Goal: Contribute content: Contribute content

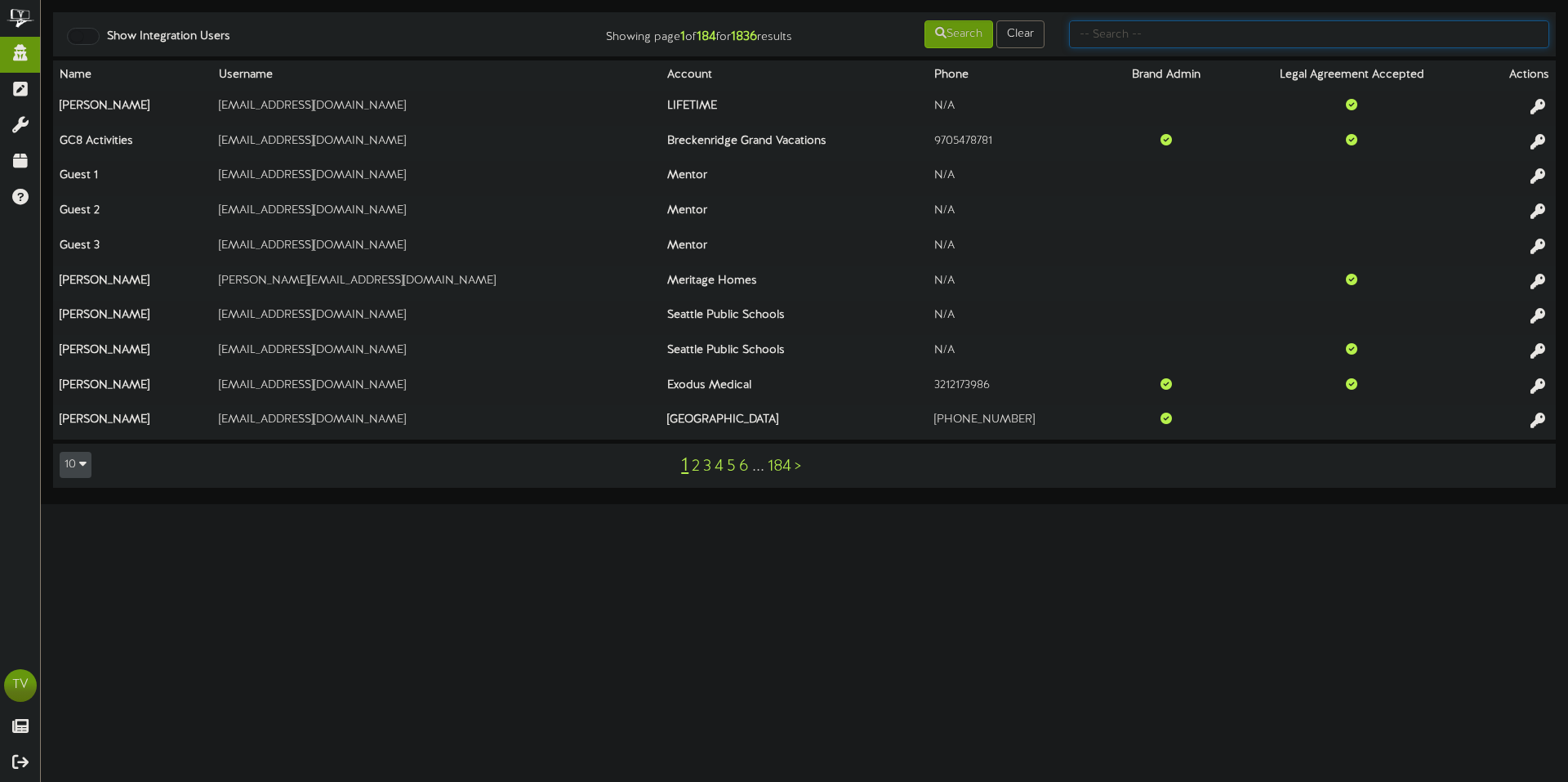
click at [1111, 33] on input "text" at bounding box center [1309, 34] width 480 height 28
type input "[PERSON_NAME]"
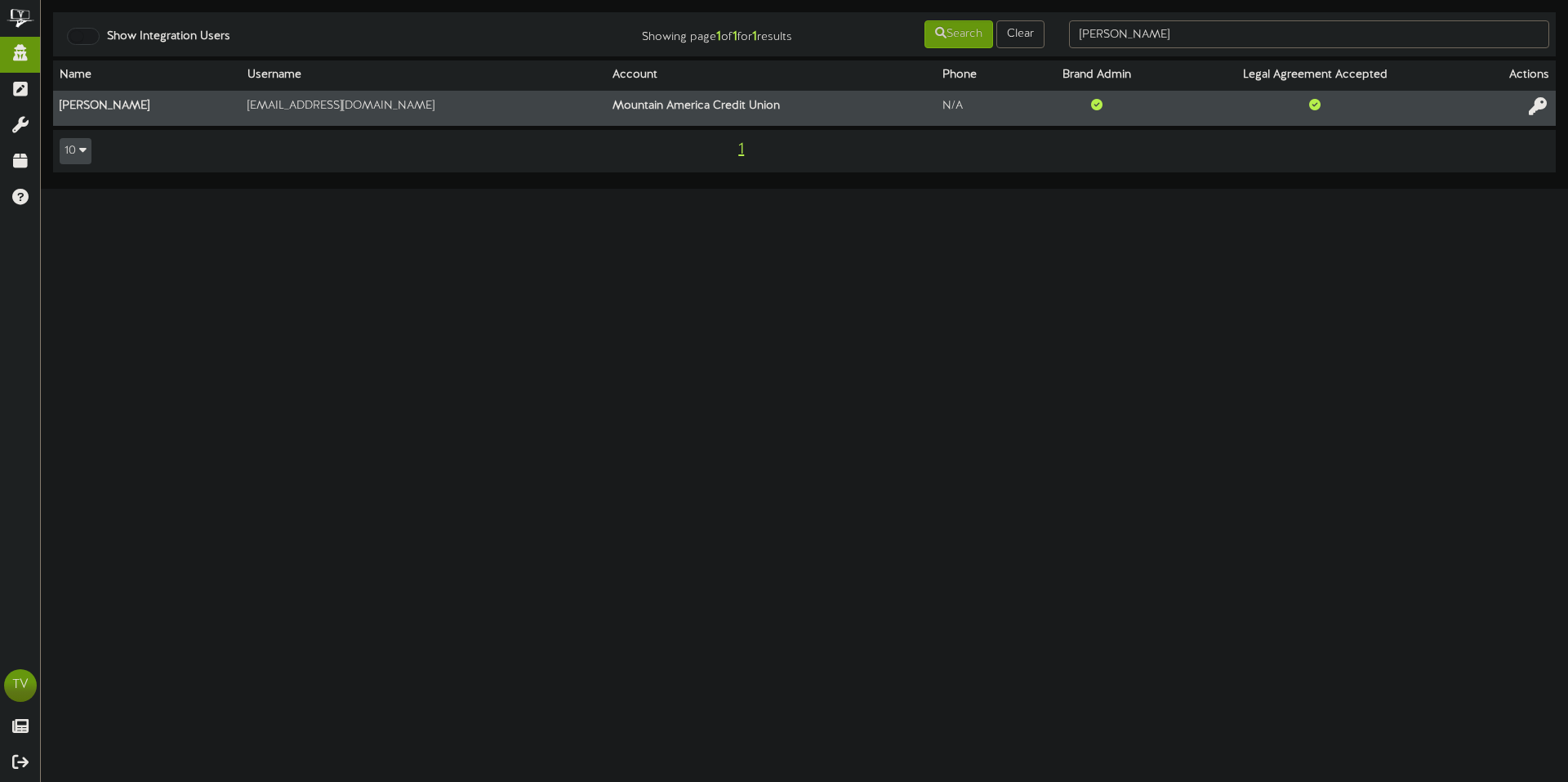
click at [1537, 103] on icon at bounding box center [1538, 106] width 18 height 18
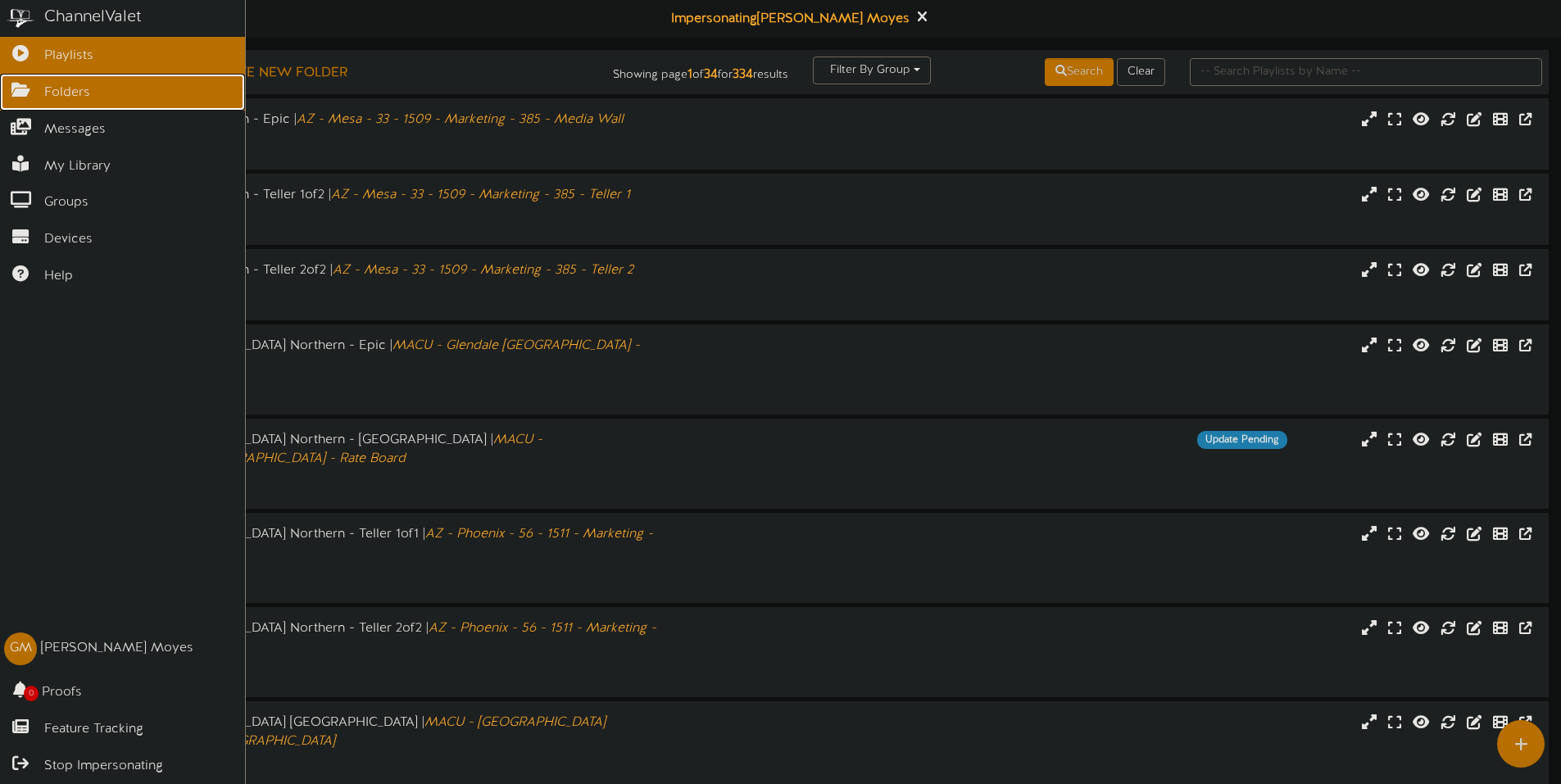
click at [48, 90] on span "Folders" at bounding box center [67, 93] width 46 height 19
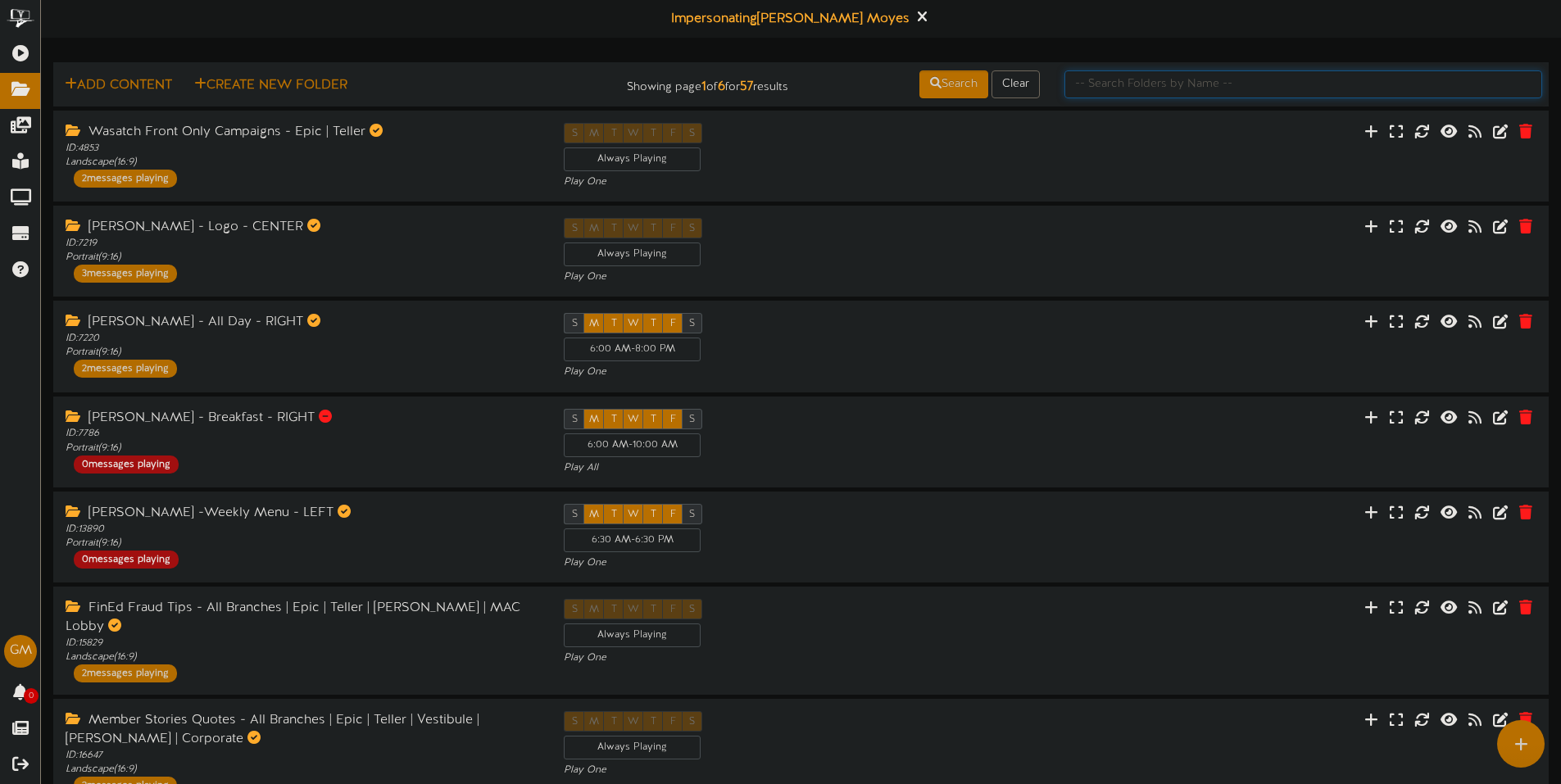
click at [1150, 79] on input "text" at bounding box center [1303, 84] width 478 height 28
type input "test"
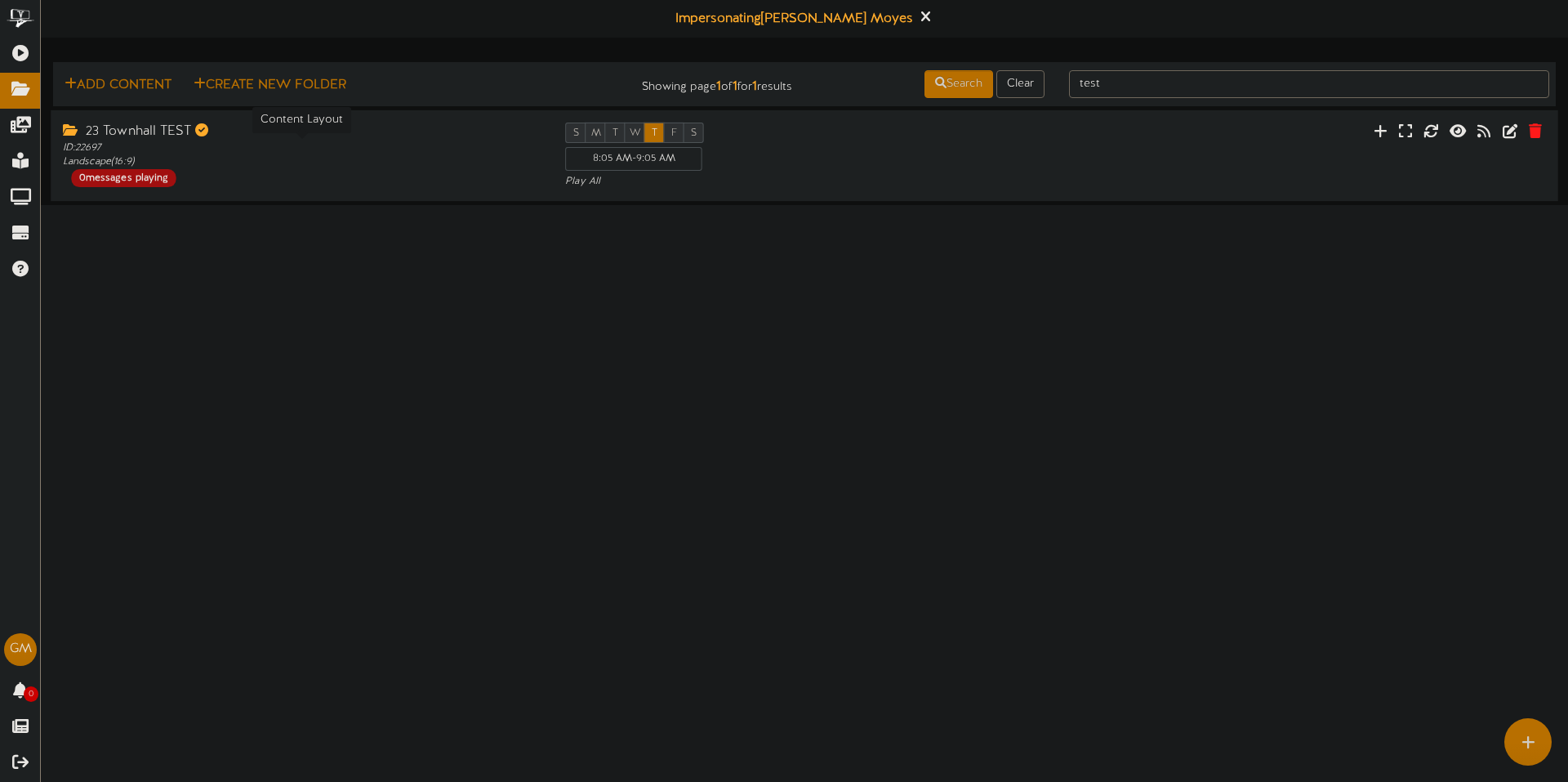
click at [297, 145] on div "ID: 22697 Landscape ( 16:9 )" at bounding box center [302, 154] width 478 height 28
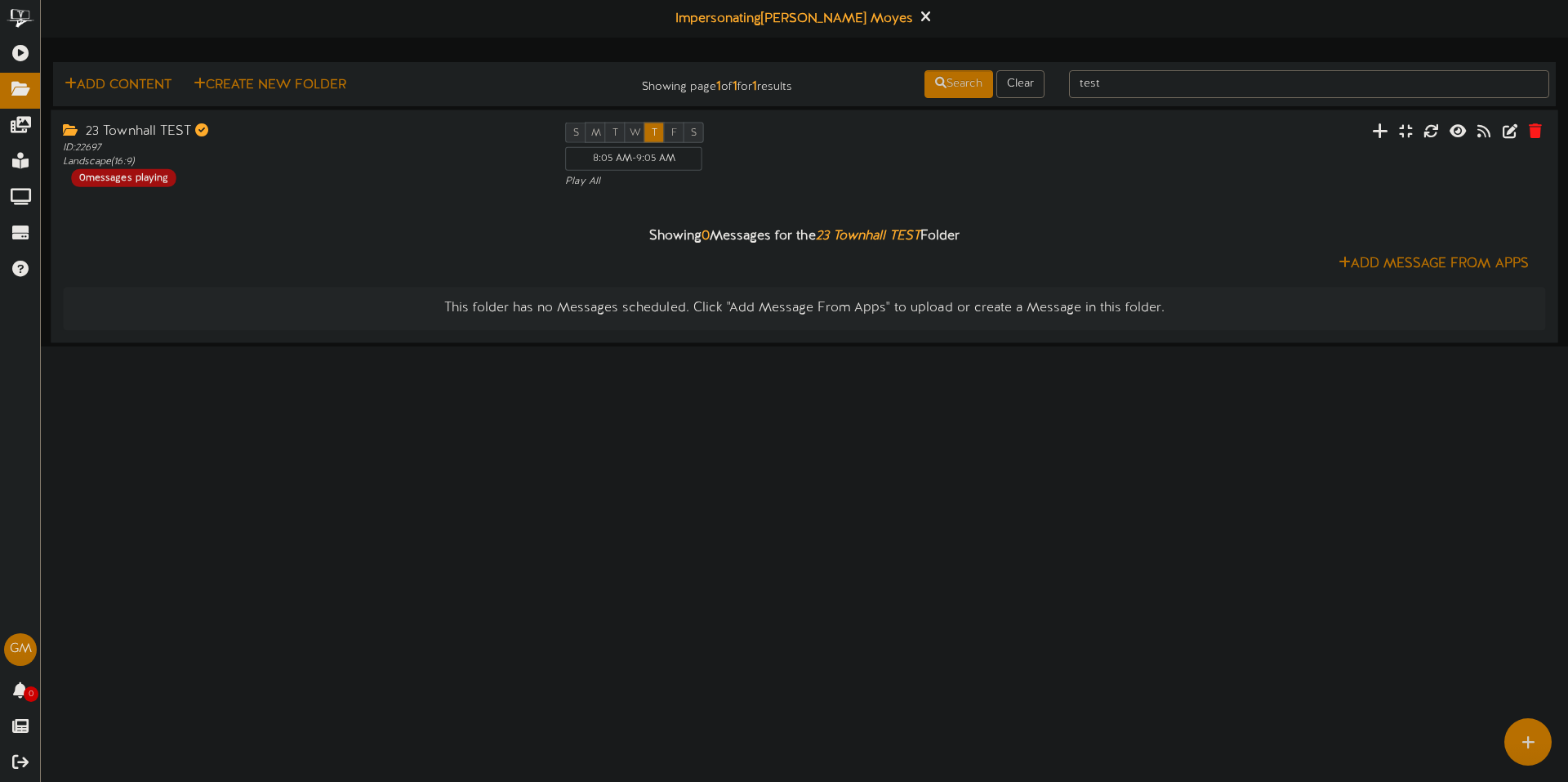
click at [1391, 126] on button at bounding box center [1380, 133] width 26 height 25
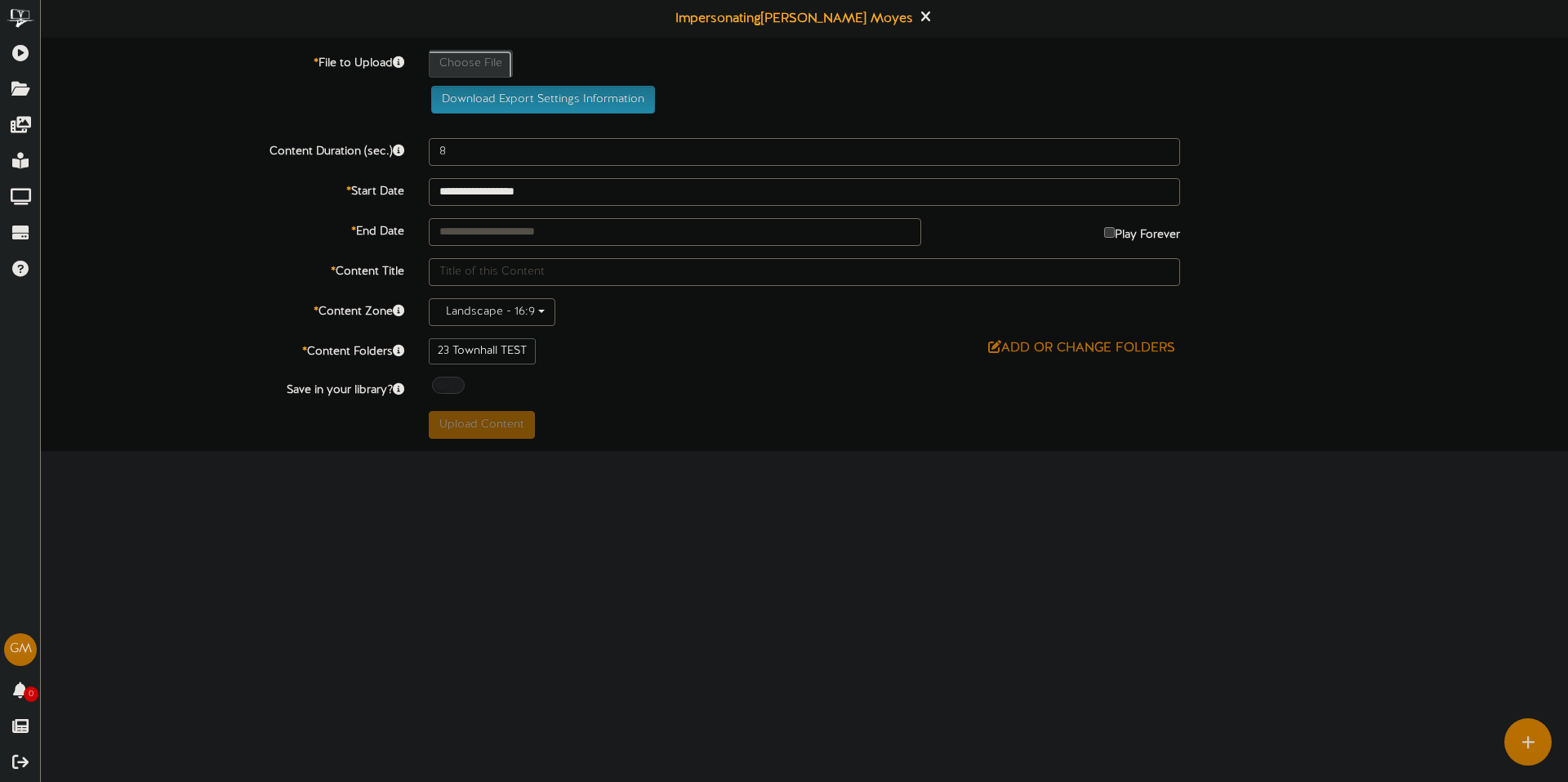
type input "**********"
type input "Q3TownHall2025"
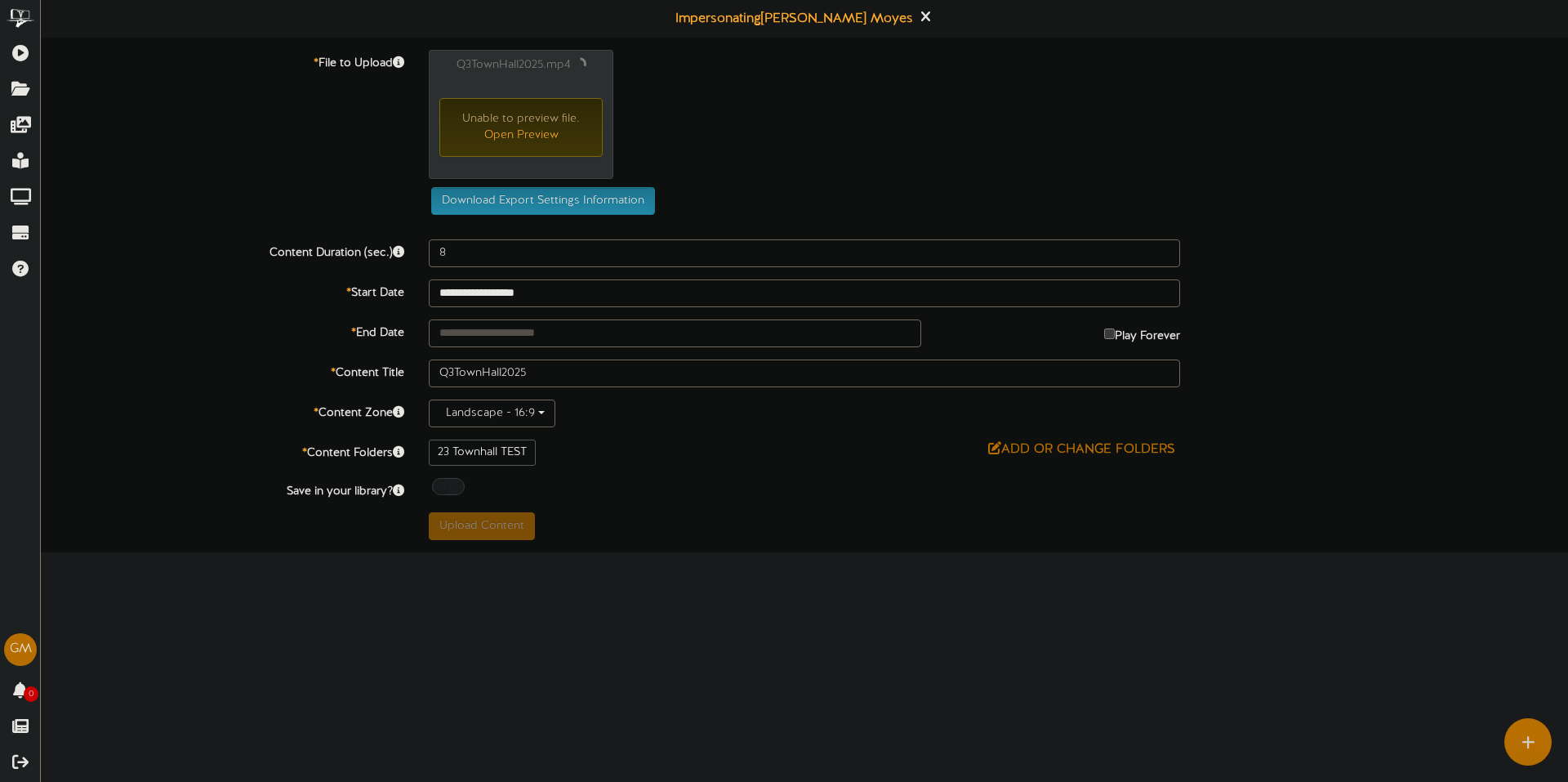
click at [663, 430] on div "**********" at bounding box center [804, 295] width 1527 height 491
type input "2390"
click at [446, 476] on div at bounding box center [448, 485] width 33 height 17
click at [460, 519] on button "Upload Content" at bounding box center [481, 524] width 106 height 28
type input "**********"
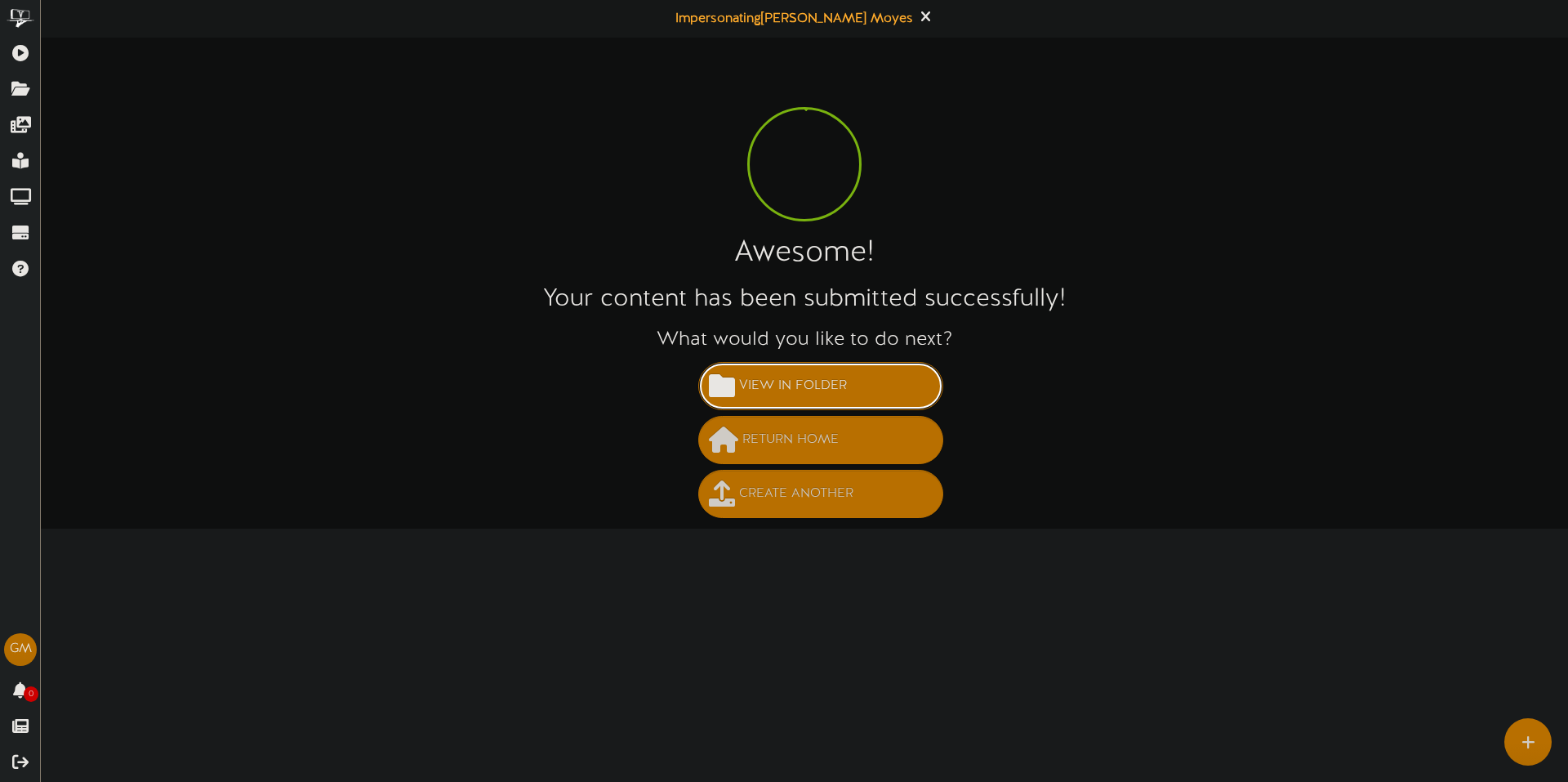
click at [769, 390] on span "View in Folder" at bounding box center [793, 386] width 116 height 27
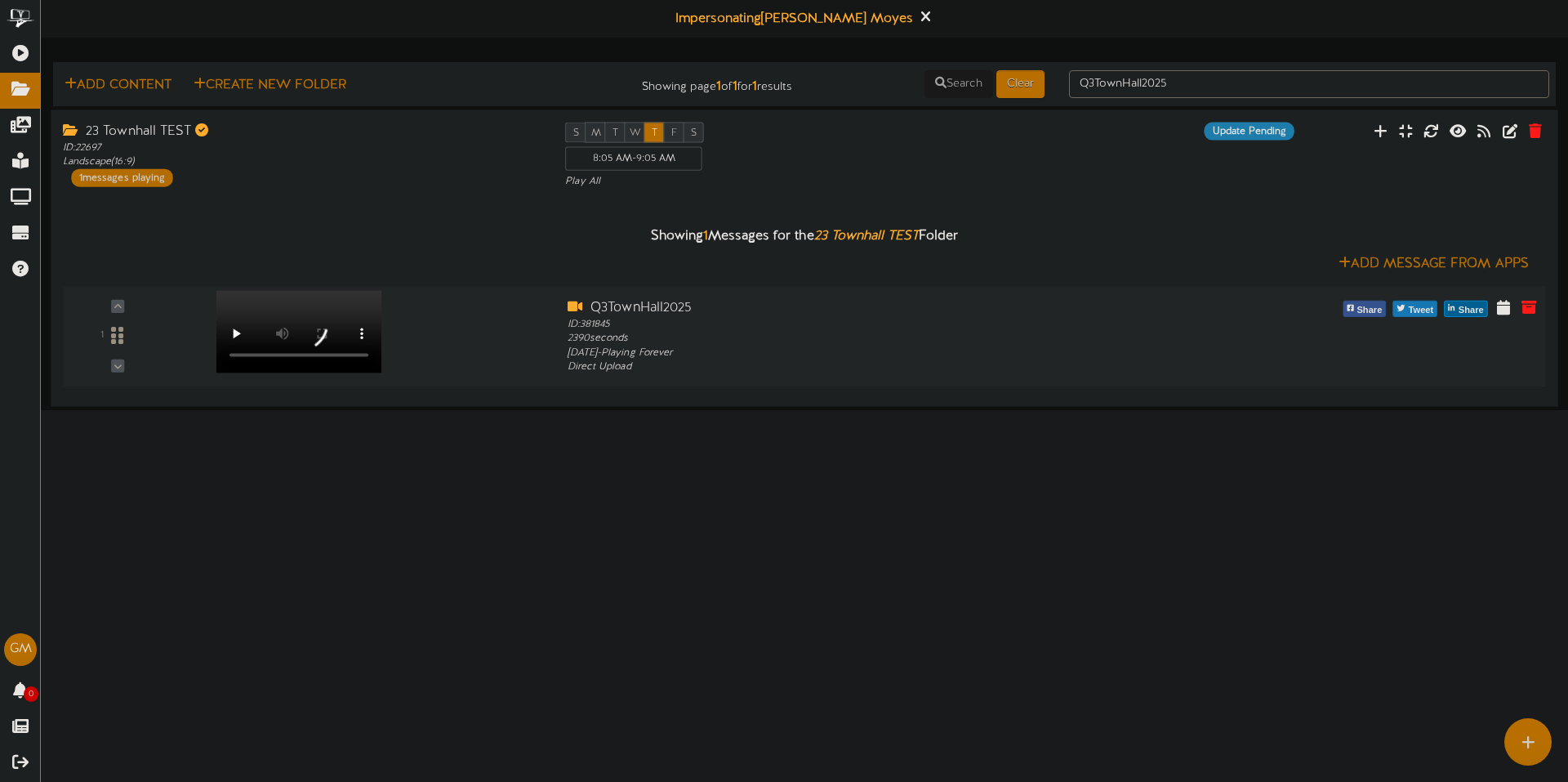
click at [330, 354] on div at bounding box center [296, 314] width 191 height 82
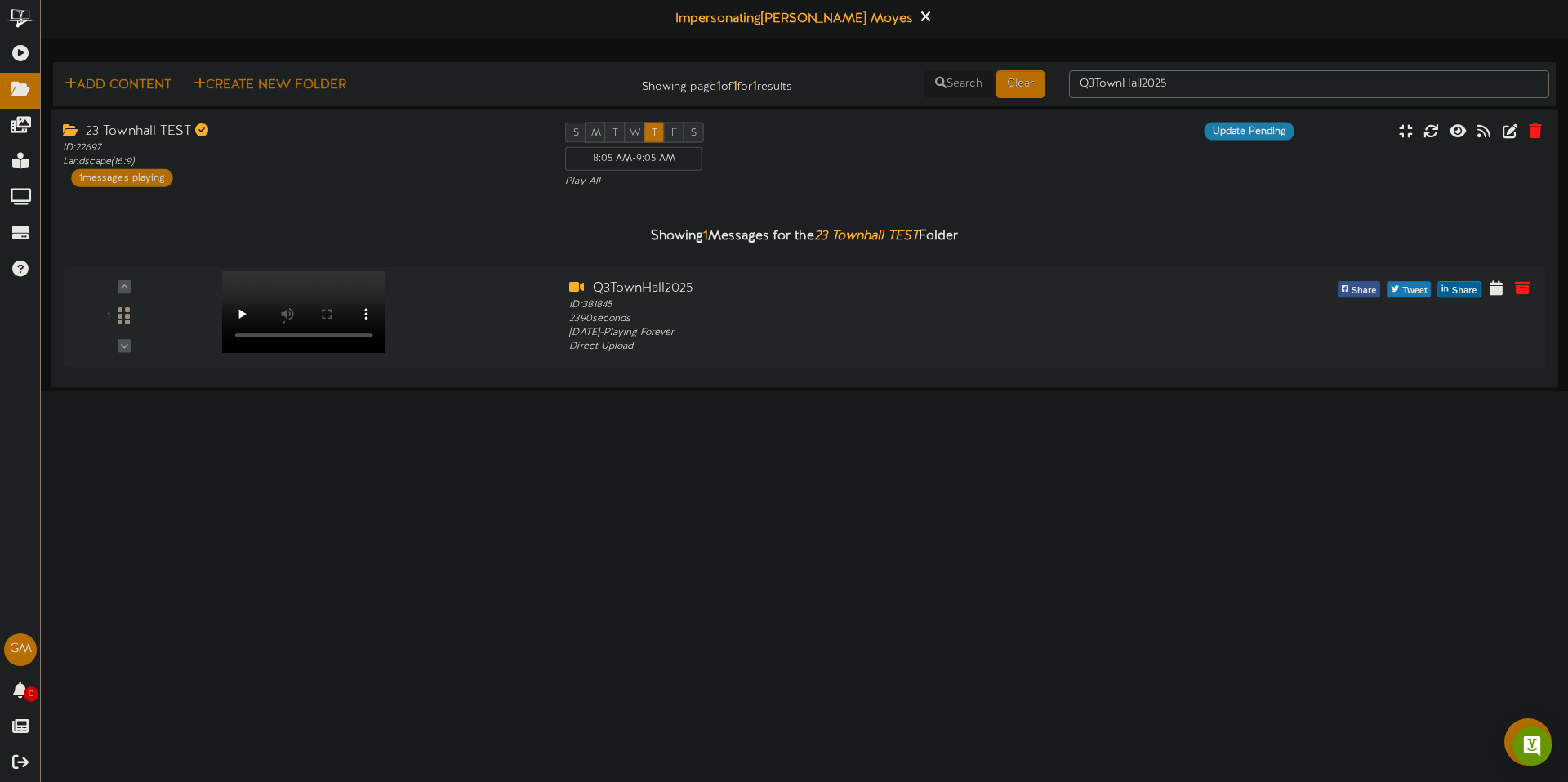
drag, startPoint x: 305, startPoint y: 324, endPoint x: 263, endPoint y: 369, distance: 61.6
click at [263, 369] on div "Showing 1 Messages for the 23 Townhall TEST Folder 1" at bounding box center [804, 282] width 1482 height 186
click at [267, 371] on div "Showing 1 Messages for the 23 Townhall TEST Folder 1" at bounding box center [804, 282] width 1482 height 186
click at [296, 363] on div "1" at bounding box center [805, 316] width 1498 height 101
click at [314, 379] on div "23 Townhall TEST ID: 22697 Landscape ( 16:9 ) 1 messages playing S M T W T F S …" at bounding box center [805, 248] width 1508 height 278
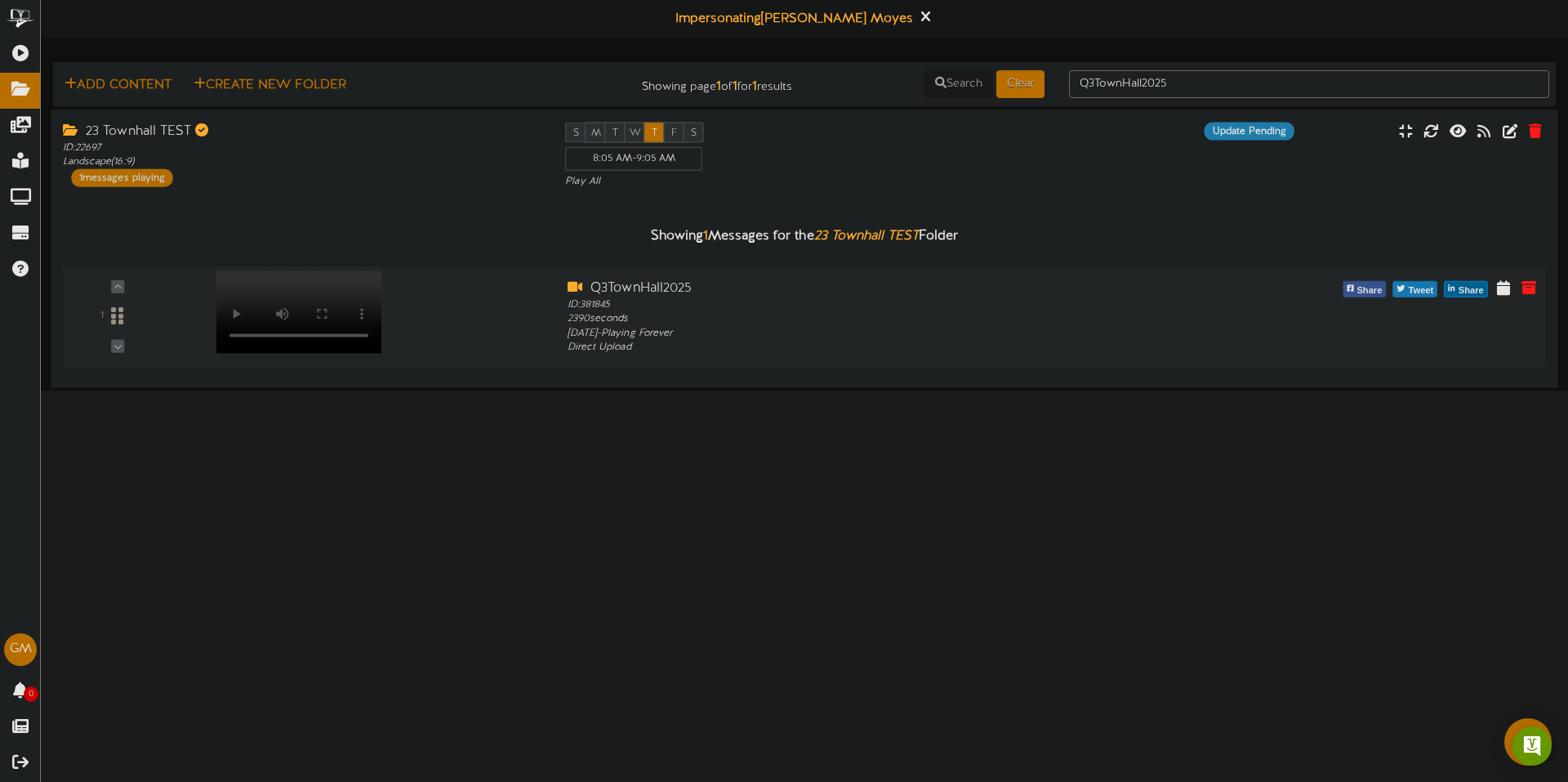
click at [320, 353] on video at bounding box center [300, 311] width 166 height 82
click at [1505, 286] on icon at bounding box center [1503, 286] width 15 height 18
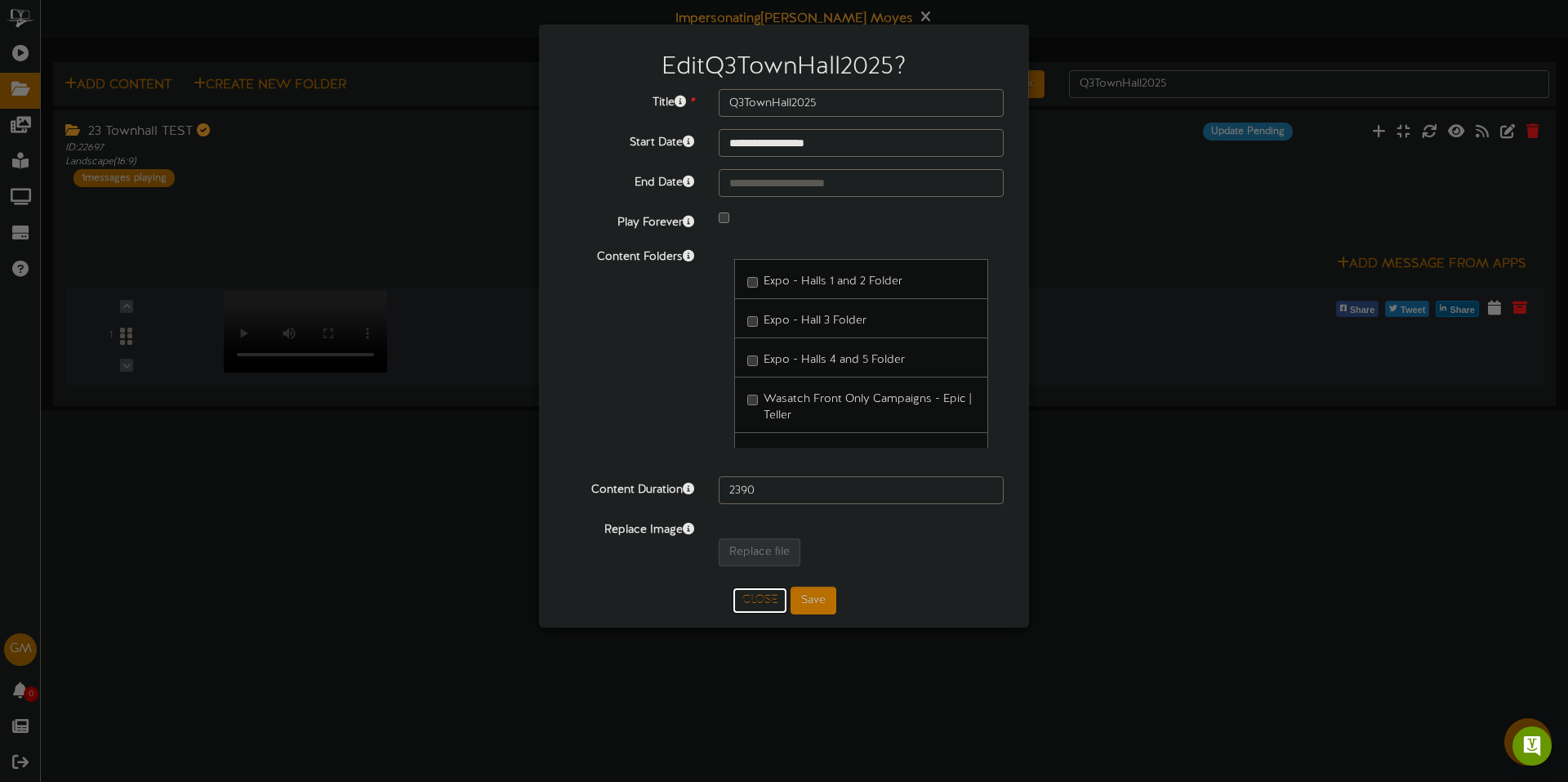
click at [759, 599] on button "Close" at bounding box center [760, 600] width 55 height 26
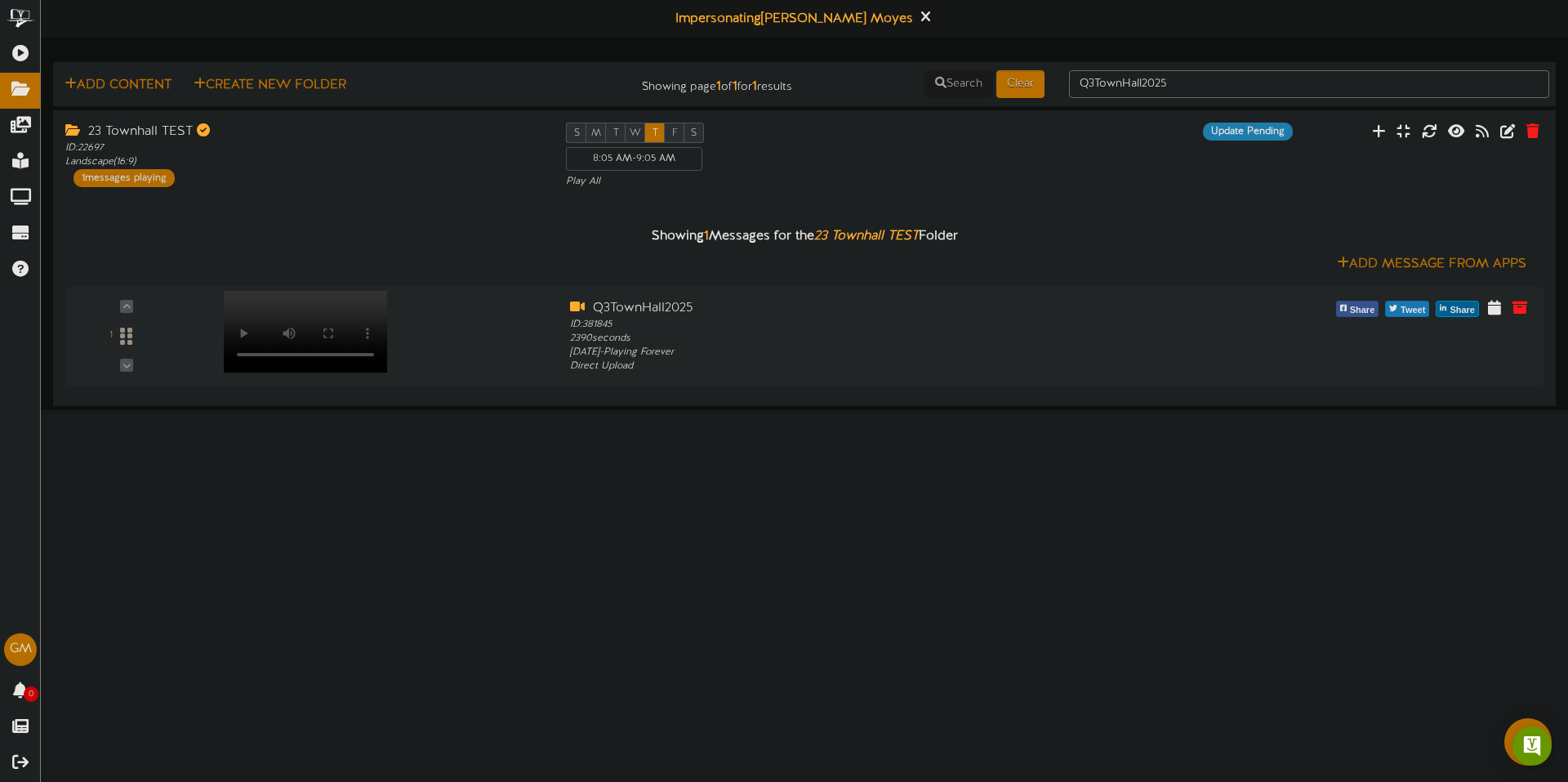
click at [725, 410] on html "ChannelValet Playlists Folders Messages My Library Groups Devices Help GM Gentr…" at bounding box center [784, 205] width 1568 height 410
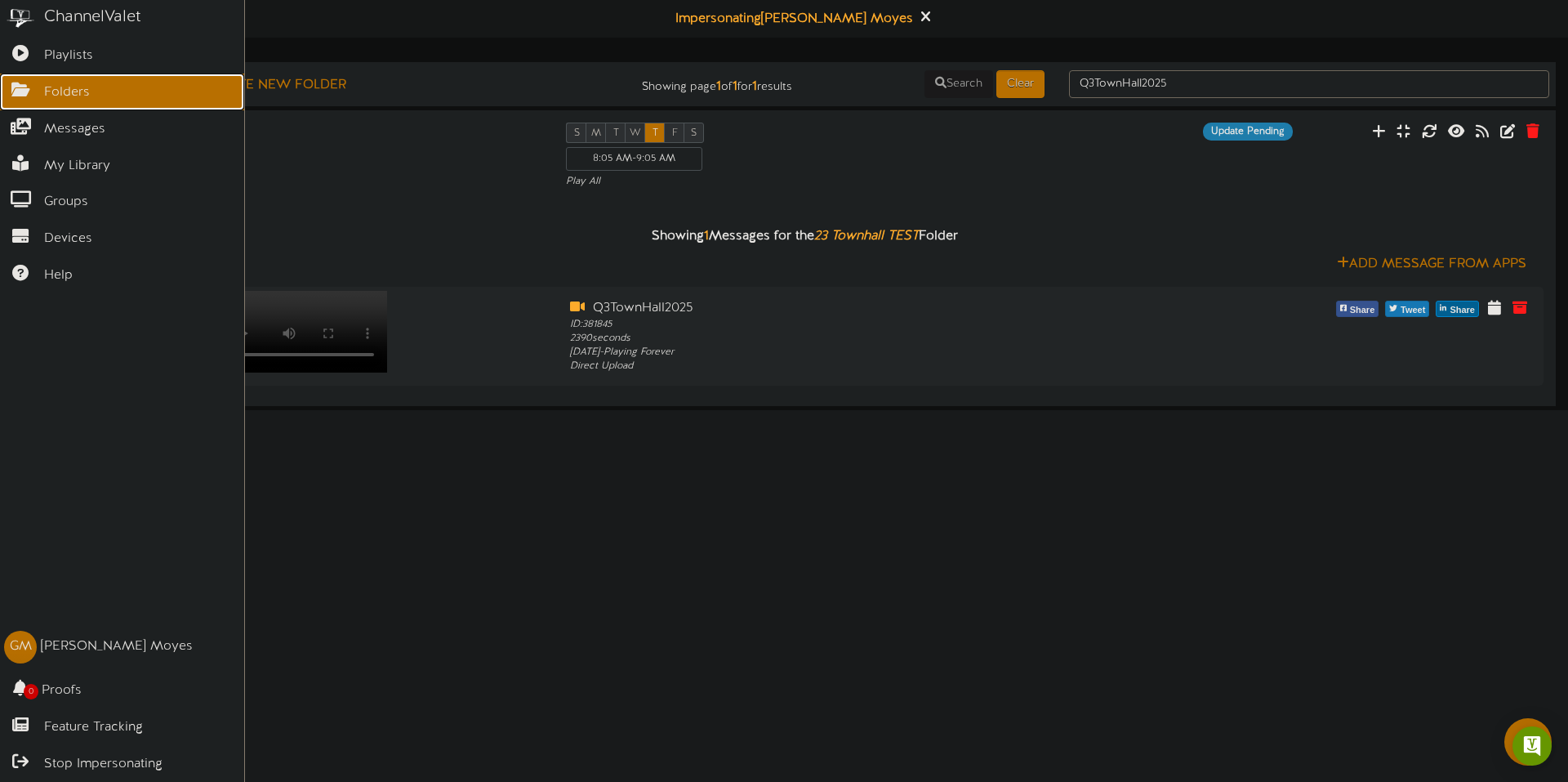
click at [15, 82] on icon at bounding box center [20, 87] width 41 height 12
click at [82, 58] on span "Playlists" at bounding box center [69, 56] width 49 height 19
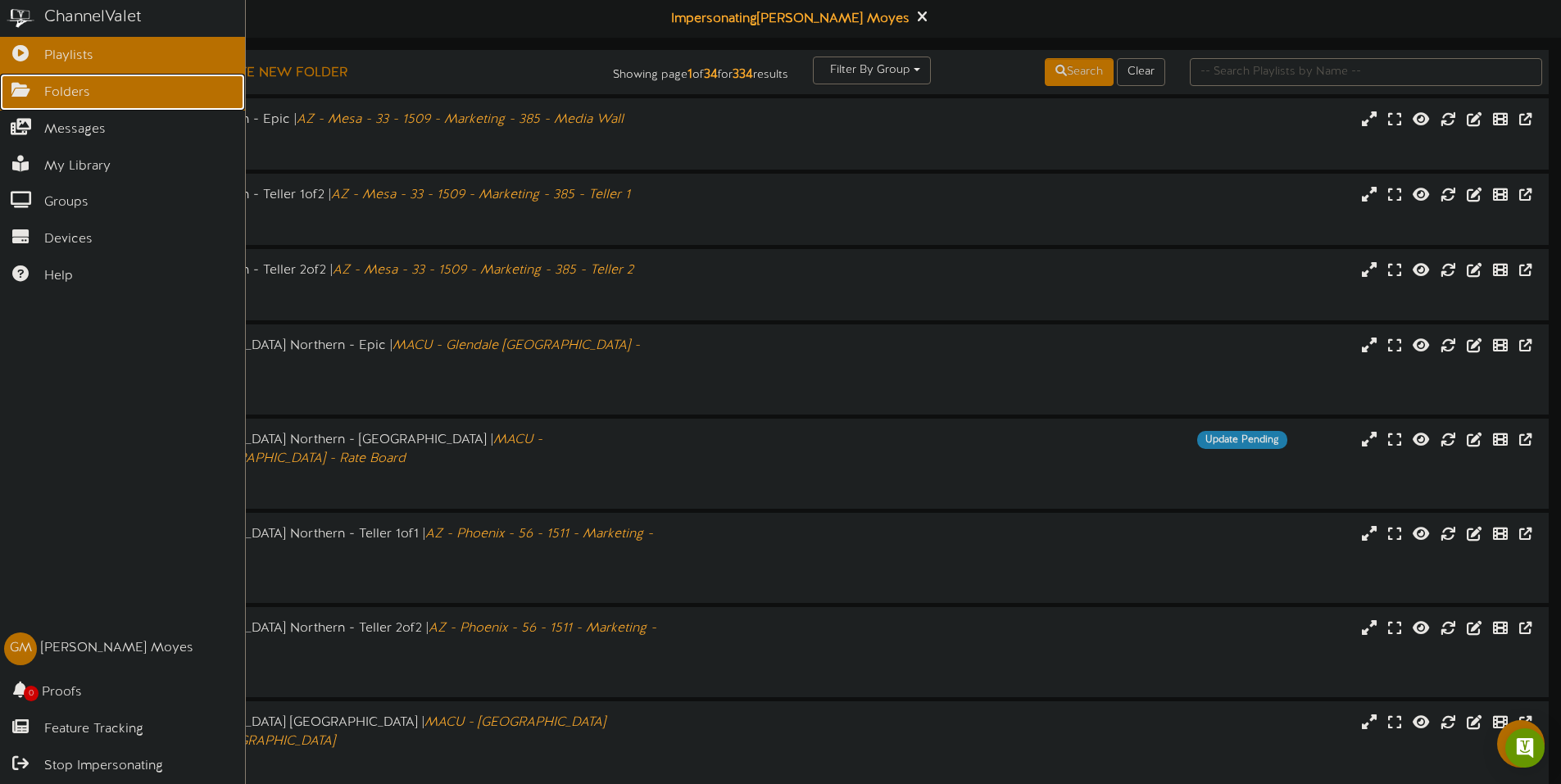
click at [73, 83] on span "Folders" at bounding box center [67, 93] width 46 height 19
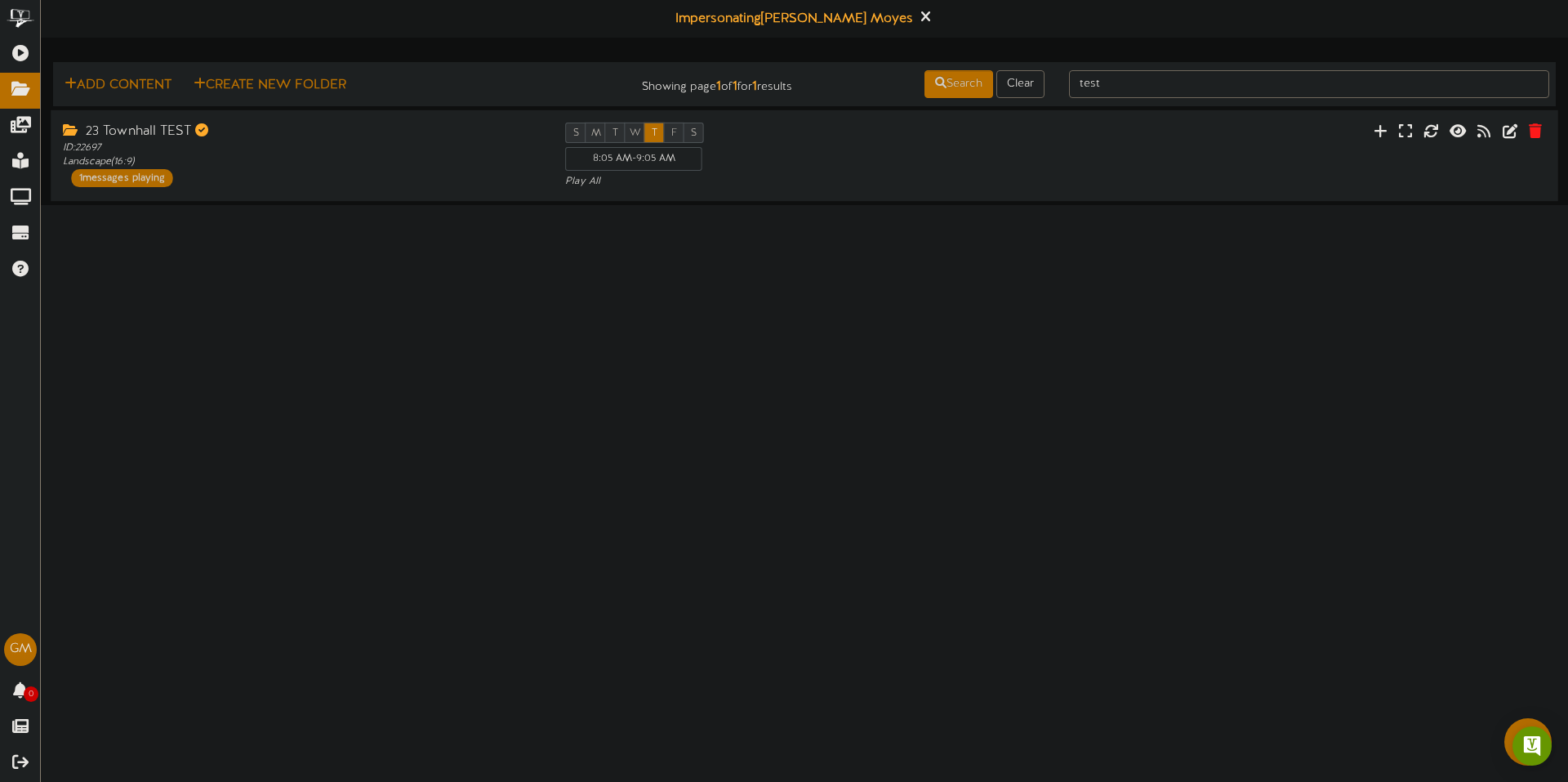
click at [324, 134] on div "23 Townhall TEST" at bounding box center [302, 132] width 478 height 19
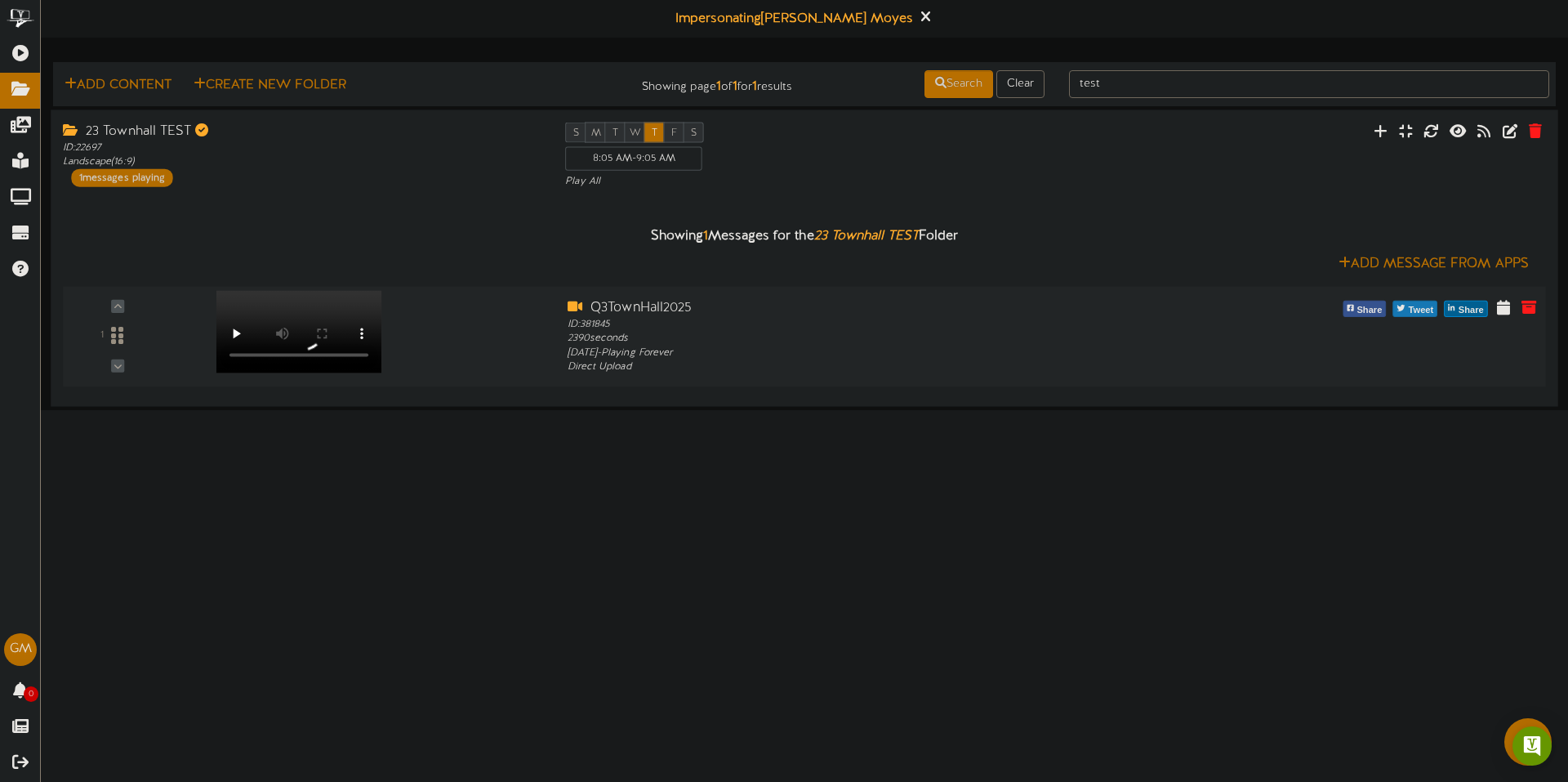
click at [316, 383] on div "1" at bounding box center [805, 336] width 1498 height 101
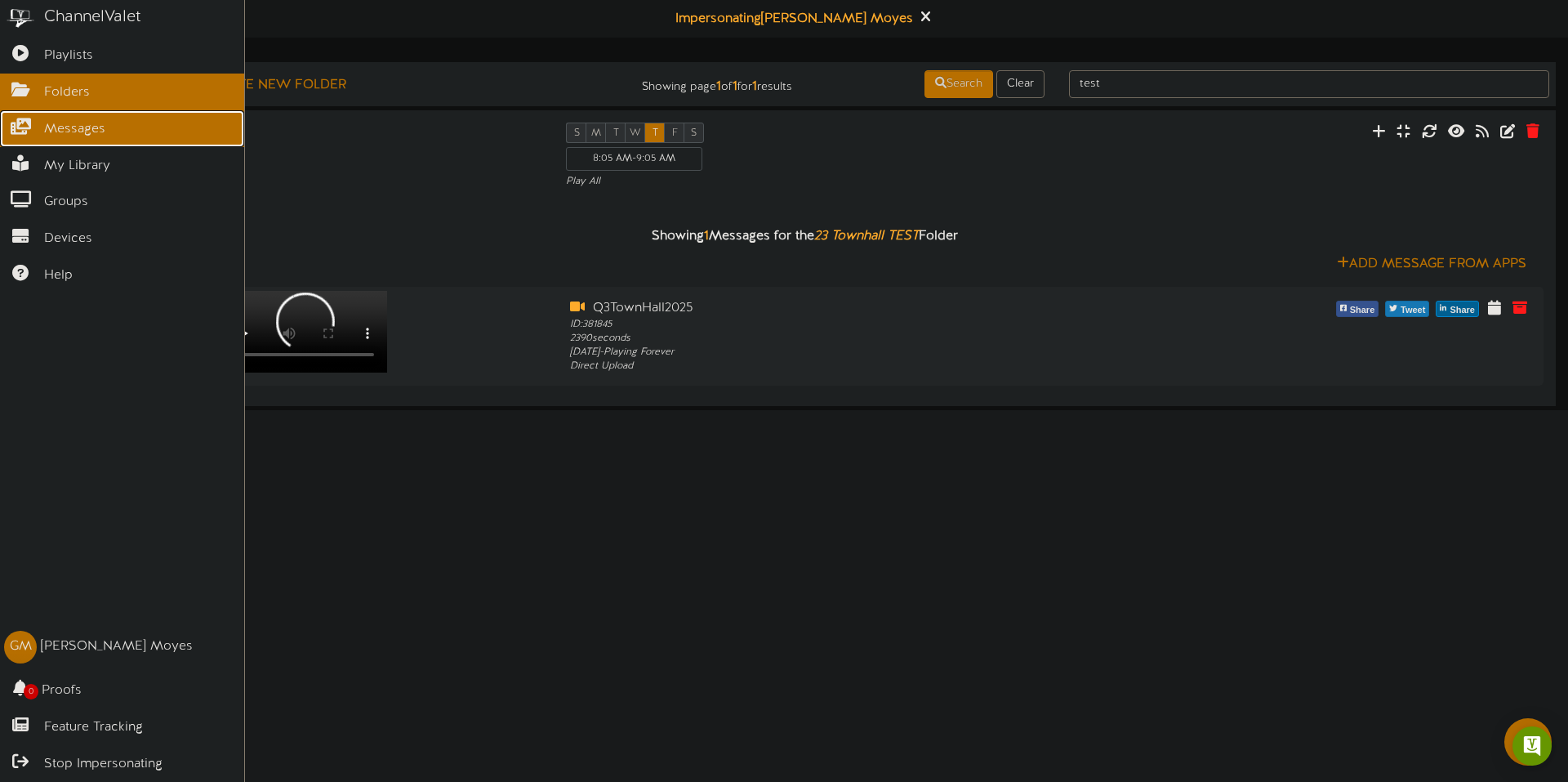
click at [115, 127] on link "Messages" at bounding box center [122, 128] width 244 height 36
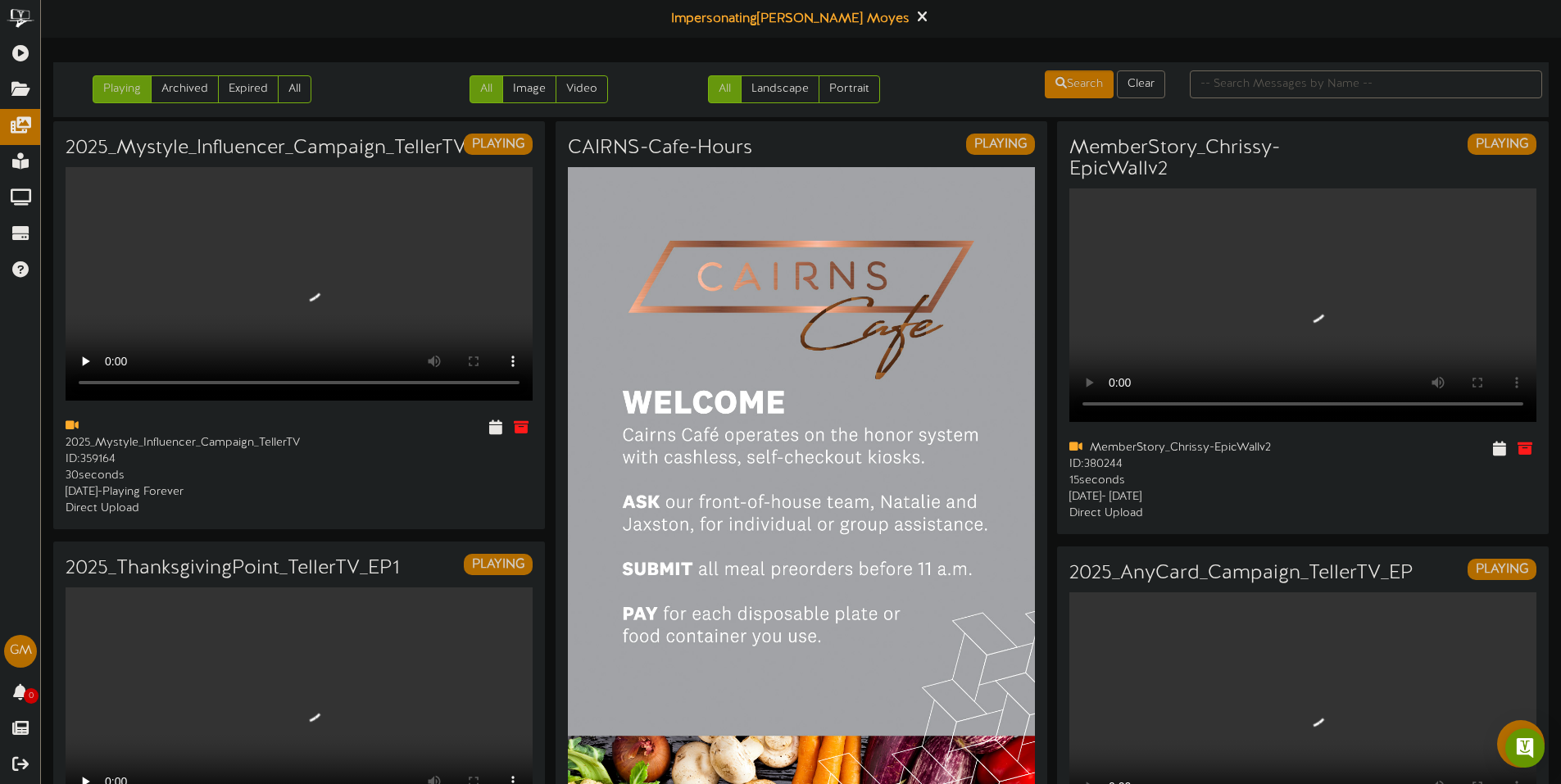
drag, startPoint x: 1226, startPoint y: 100, endPoint x: 1240, endPoint y: 95, distance: 14.9
click at [1228, 100] on div "Playing Archived Expired All All Image Video All Landscape Portrait" at bounding box center [800, 89] width 1507 height 42
click at [1255, 82] on input "text" at bounding box center [1366, 84] width 353 height 28
type input "2025"
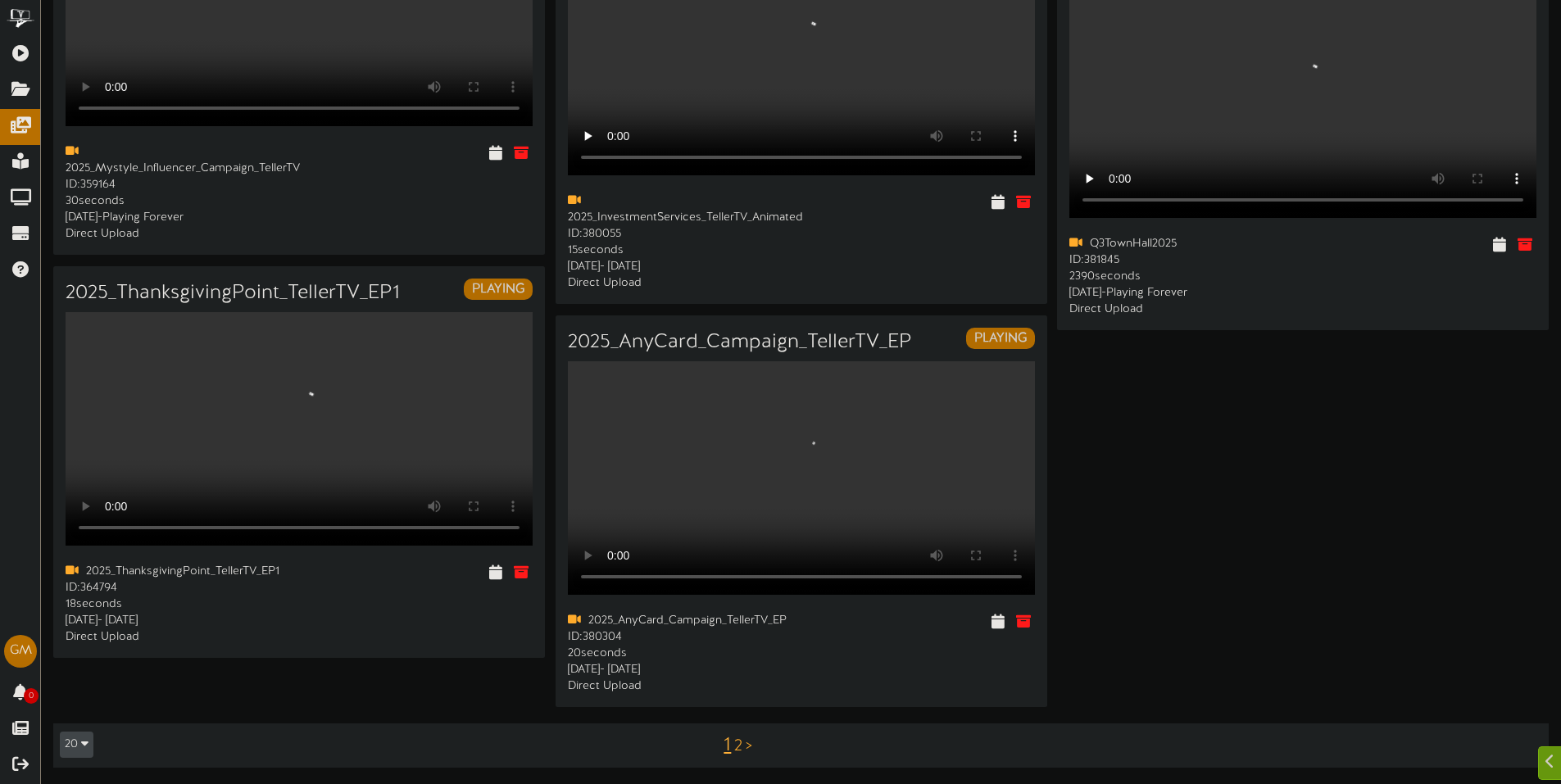
scroll to position [3386, 0]
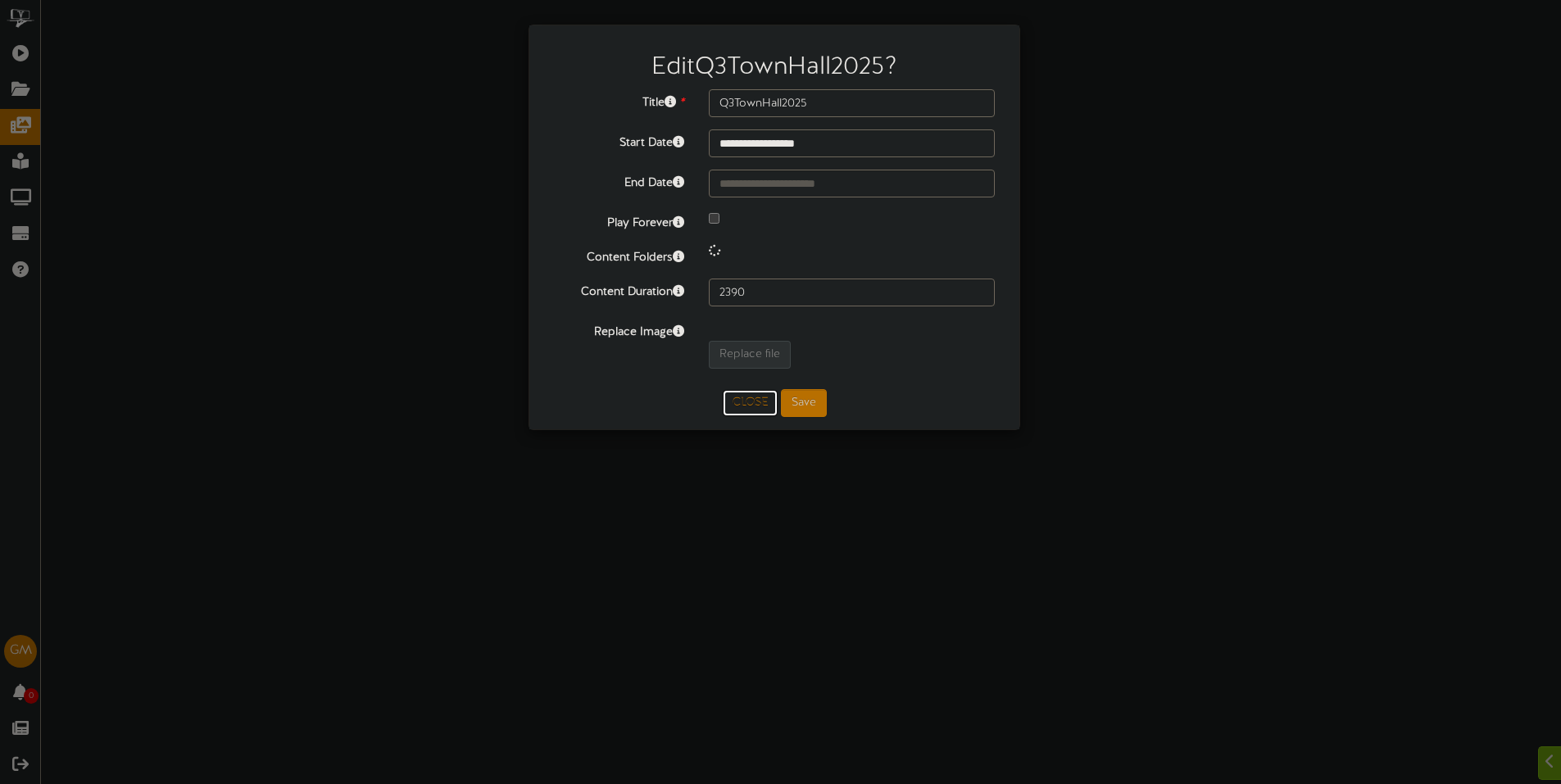
click at [756, 408] on button "Close" at bounding box center [749, 403] width 55 height 26
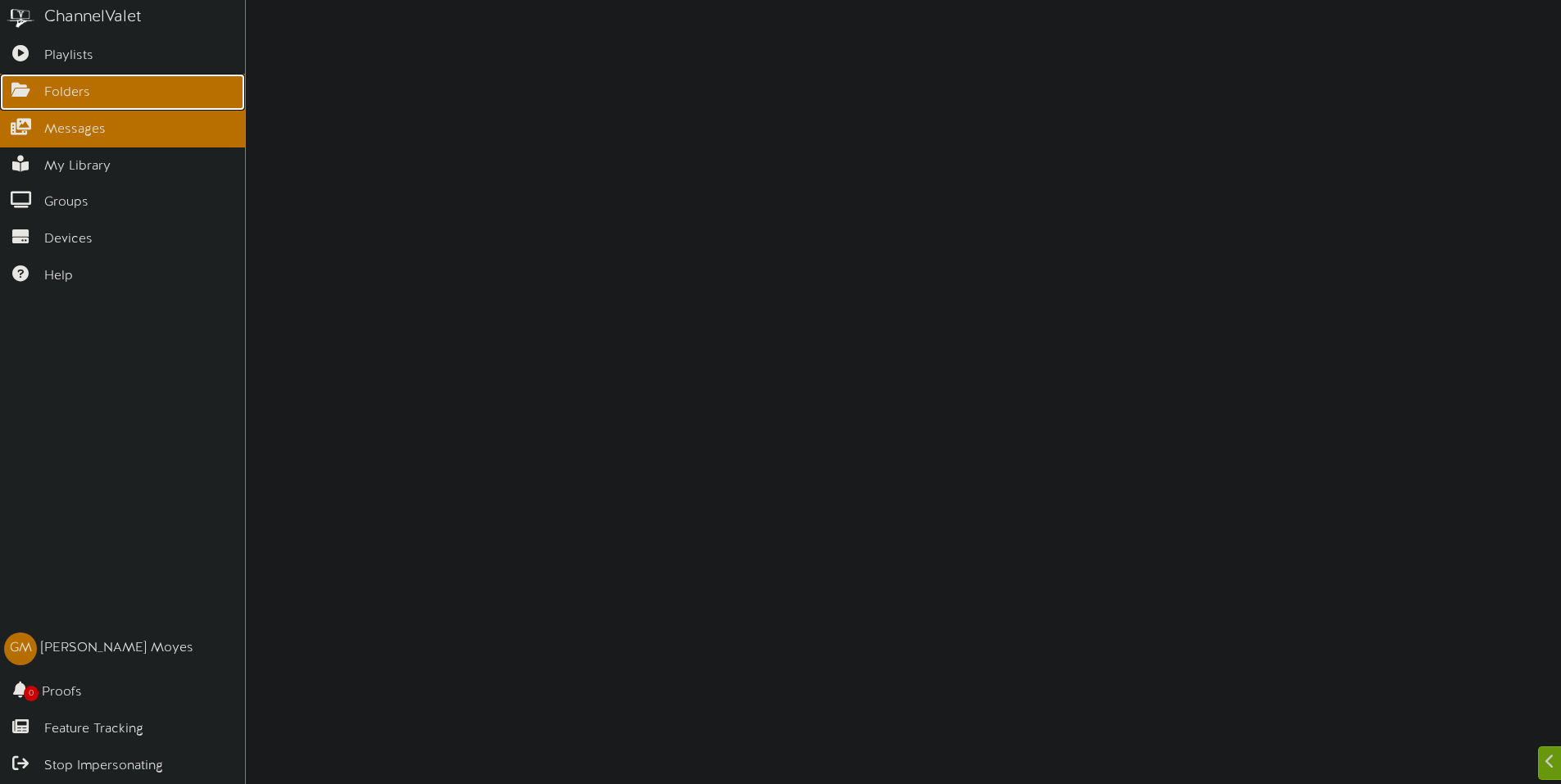
click at [57, 94] on span "Folders" at bounding box center [67, 93] width 46 height 19
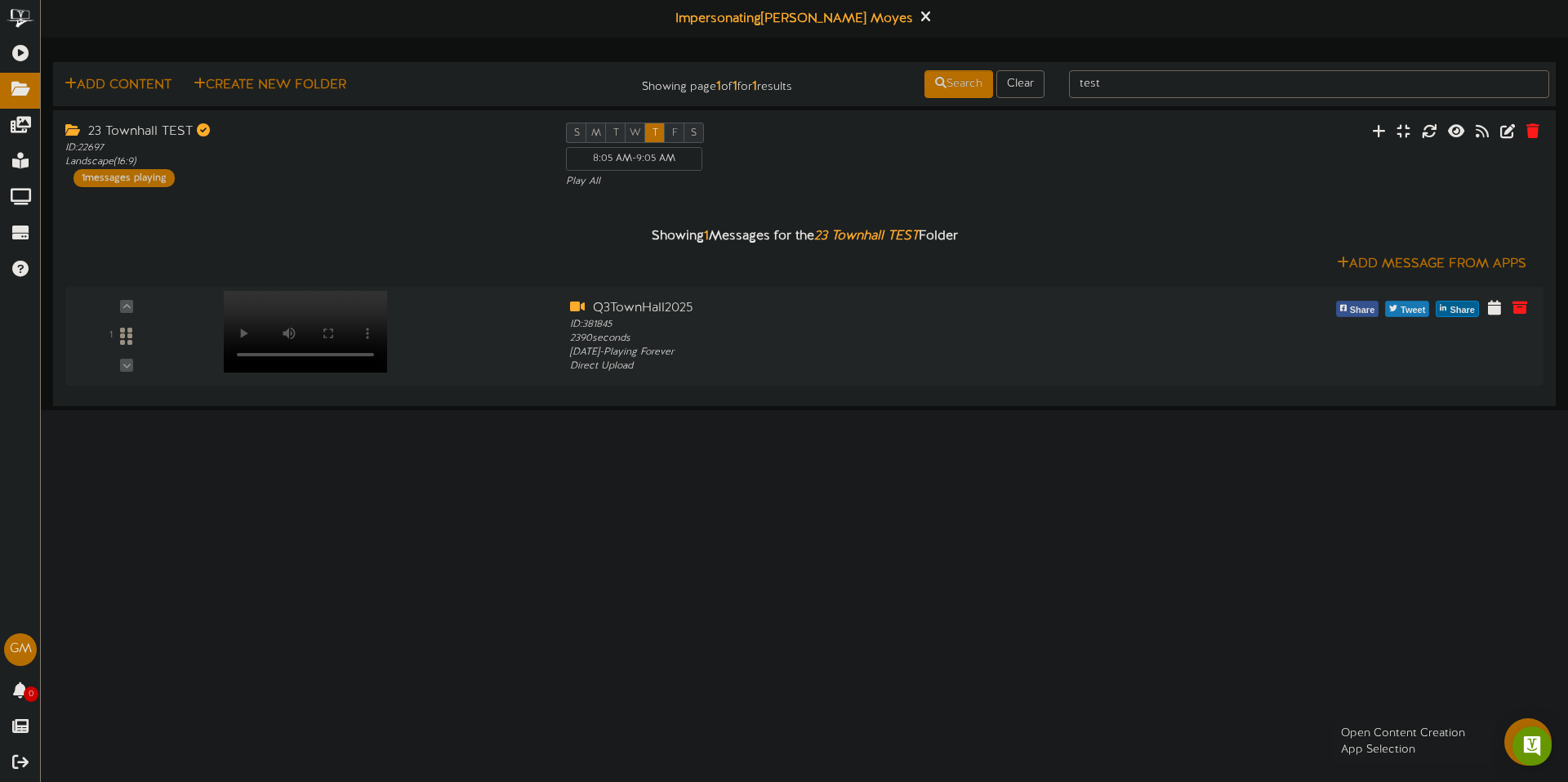
click at [1518, 720] on div at bounding box center [1528, 742] width 47 height 47
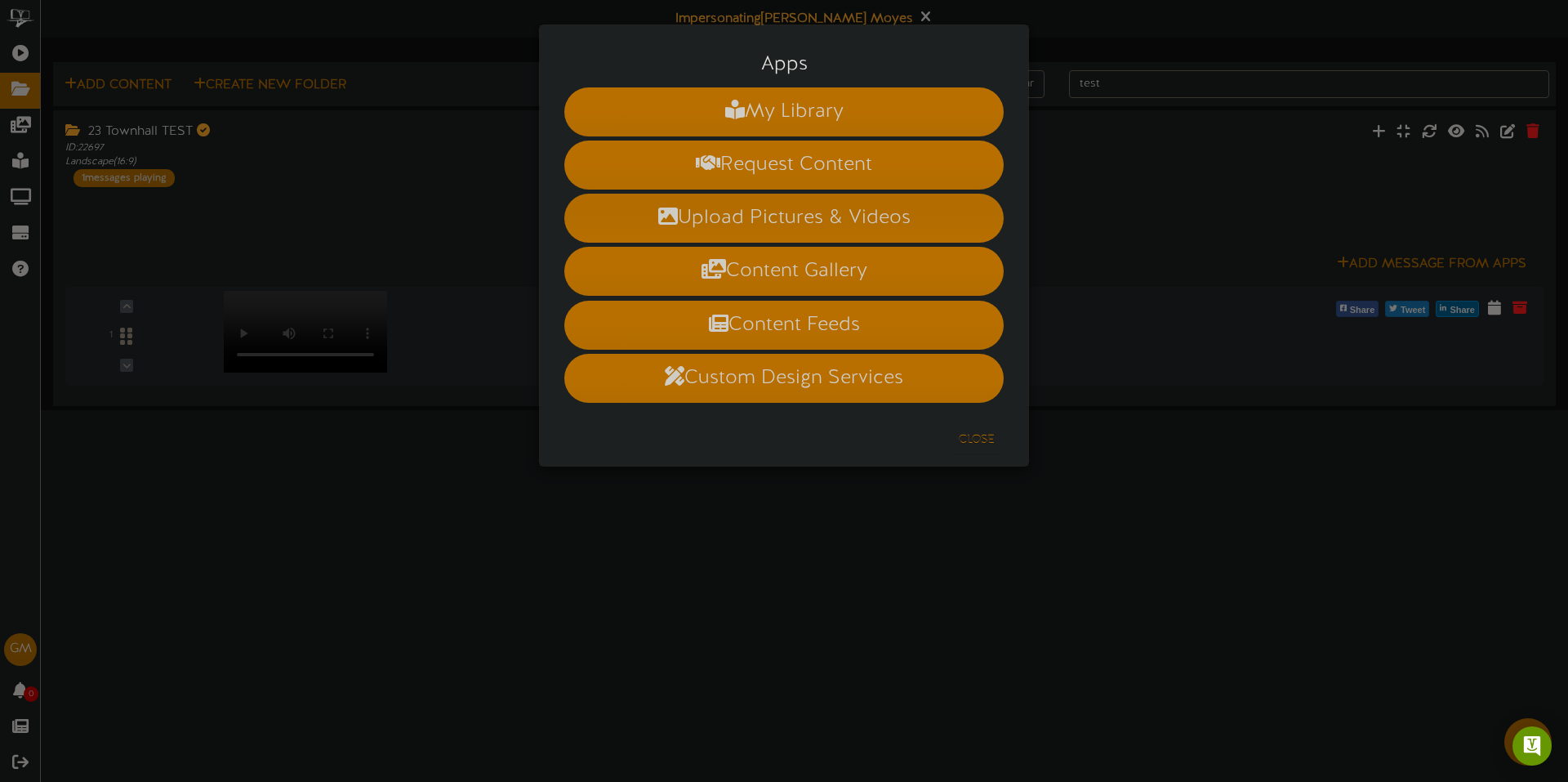
click at [809, 227] on li "Upload Pictures & Videos" at bounding box center [784, 219] width 440 height 49
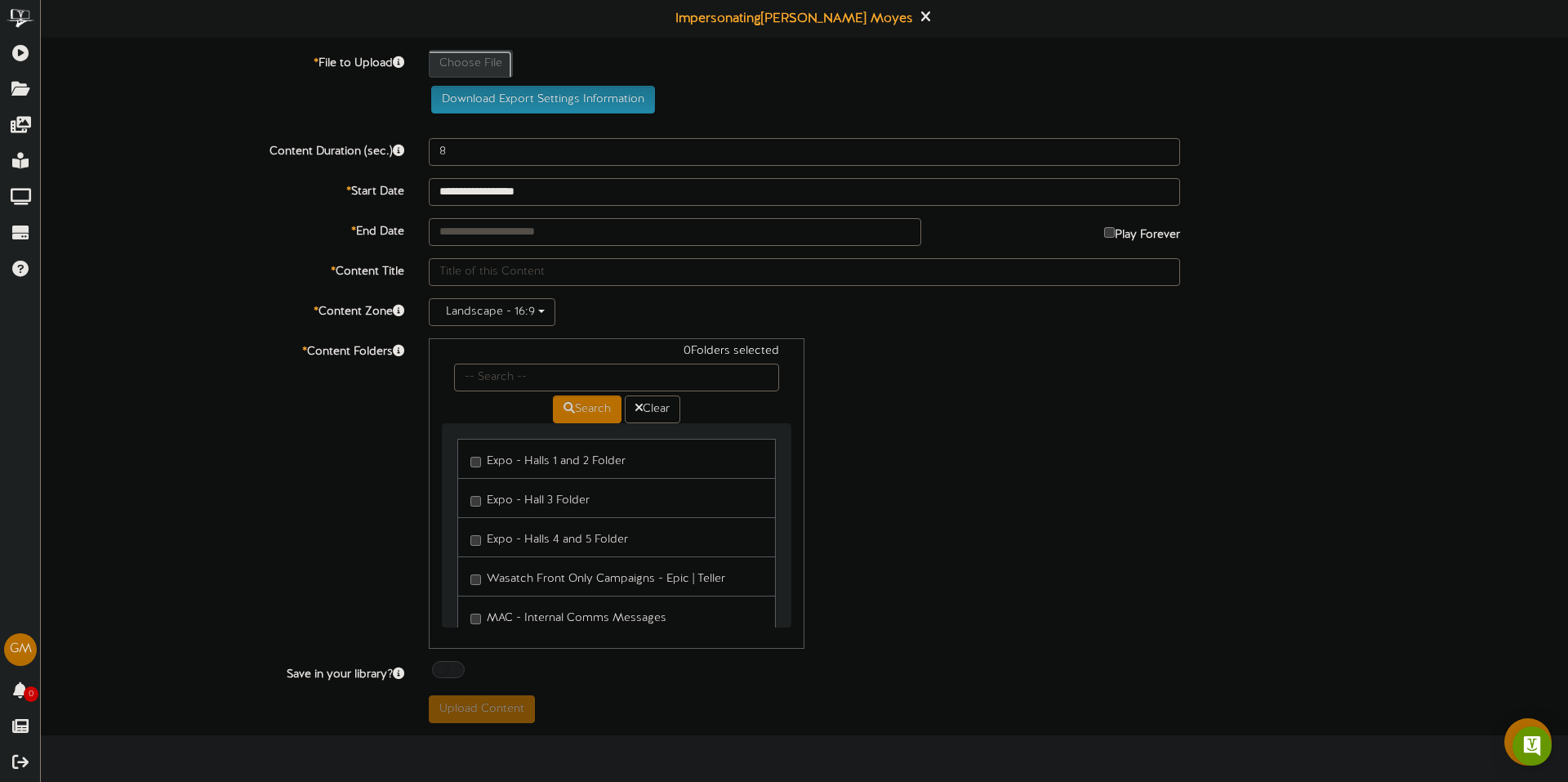
type input "**********"
type input "Q3TownHall2025"
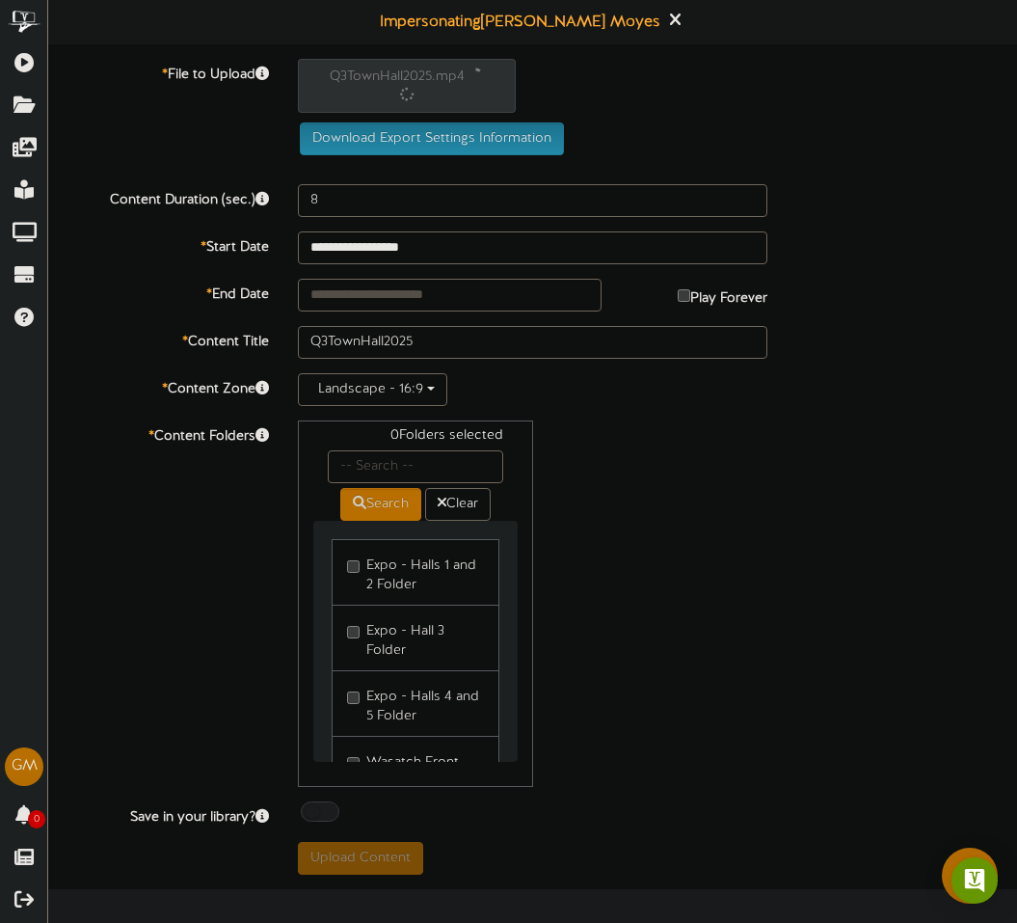
click at [566, 630] on div "0 Folders selected Search Clear Expo - Halls 1 and 2 Folder Expo - Hall 3 Folder" at bounding box center [532, 603] width 499 height 366
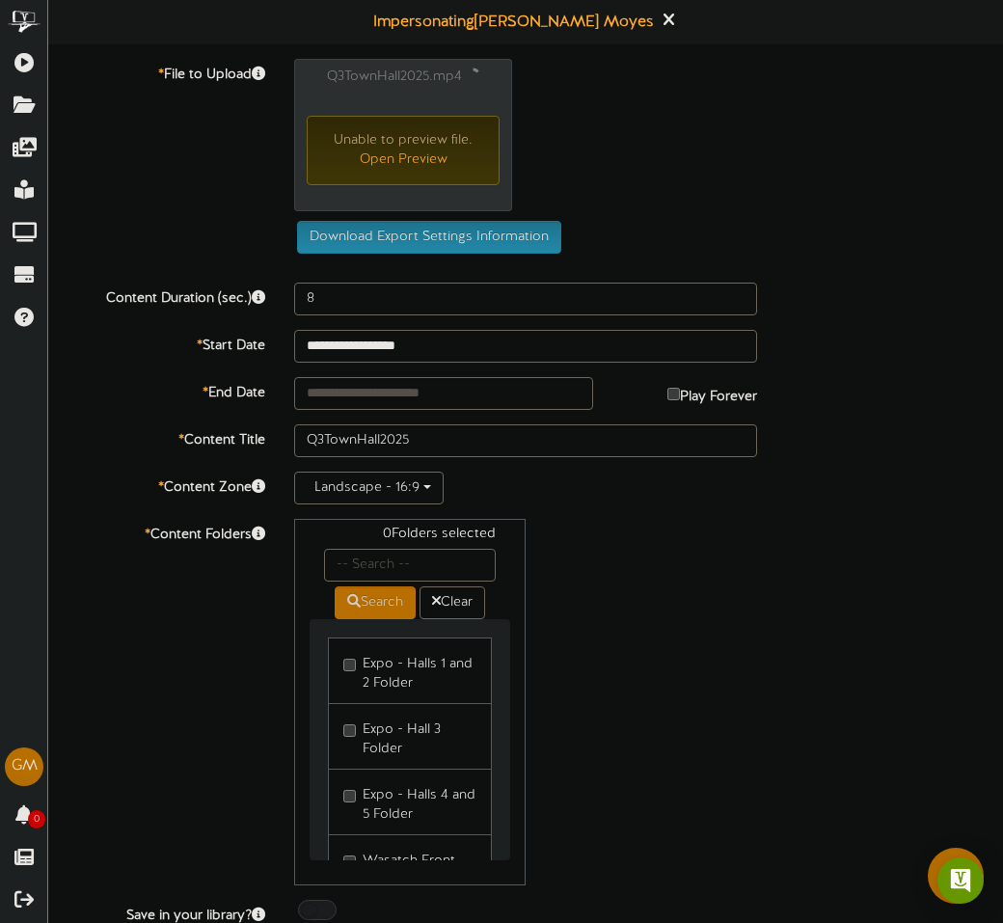
click at [136, 399] on label "* End Date" at bounding box center [157, 390] width 246 height 26
click at [856, 94] on div "Q3TownHall2025.mp4 Unable to preview file. Open Preview" at bounding box center [649, 140] width 738 height 162
click at [828, 334] on div "**********" at bounding box center [525, 346] width 983 height 33
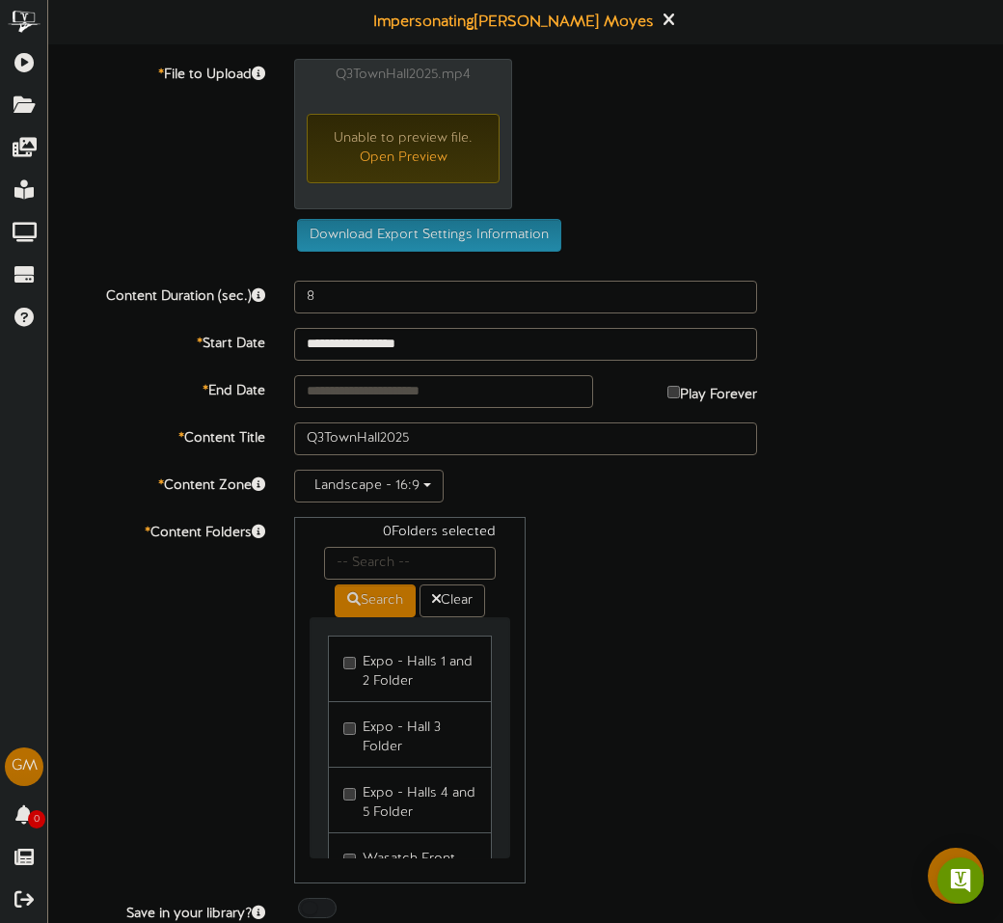
type input "2390"
